Goal: Find specific page/section: Find specific page/section

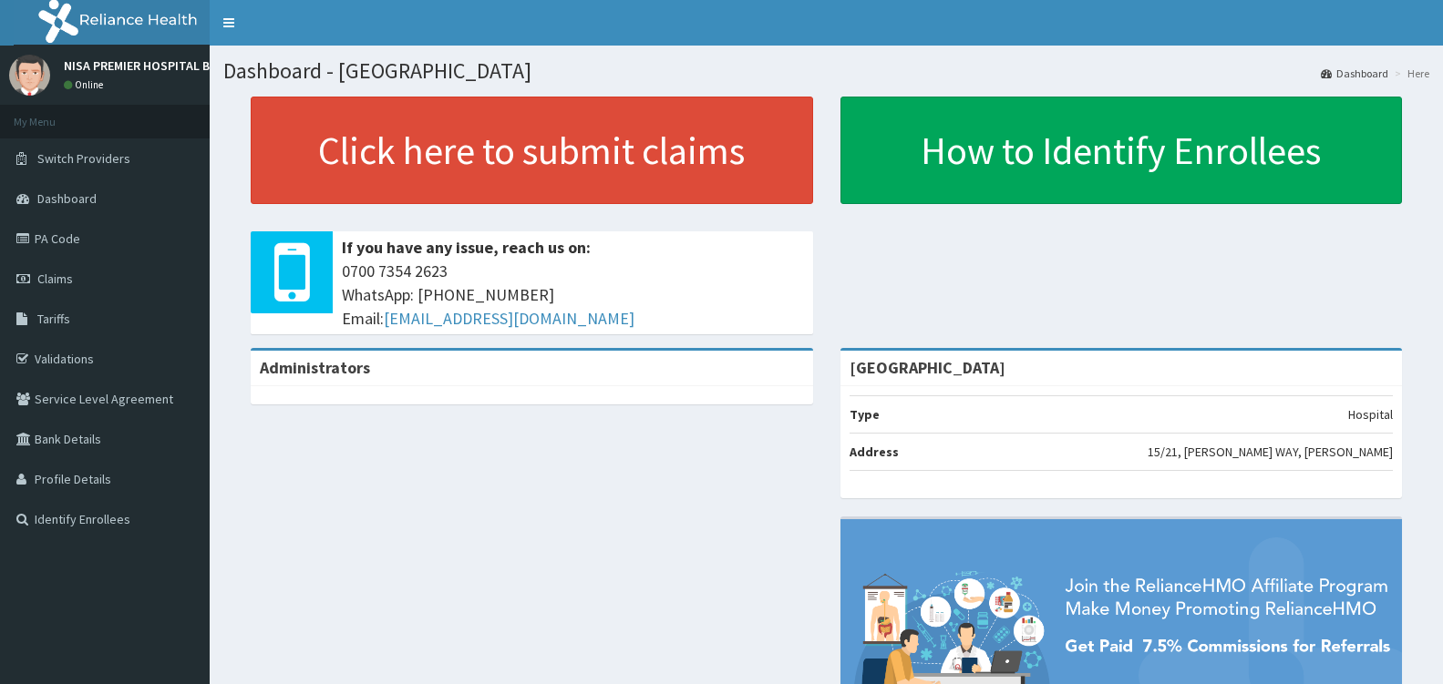
click at [68, 193] on span "Dashboard" at bounding box center [66, 198] width 59 height 16
click at [100, 234] on link "PA Code" at bounding box center [105, 239] width 210 height 40
